Goal: Information Seeking & Learning: Understand process/instructions

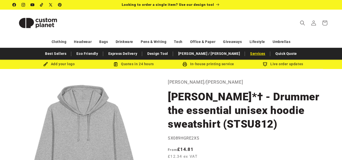
click at [247, 52] on link "Services" at bounding box center [257, 53] width 20 height 9
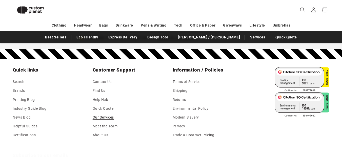
scroll to position [528, 0]
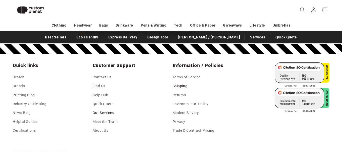
click at [181, 84] on link "Shipping" at bounding box center [179, 86] width 15 height 9
